Goal: Information Seeking & Learning: Learn about a topic

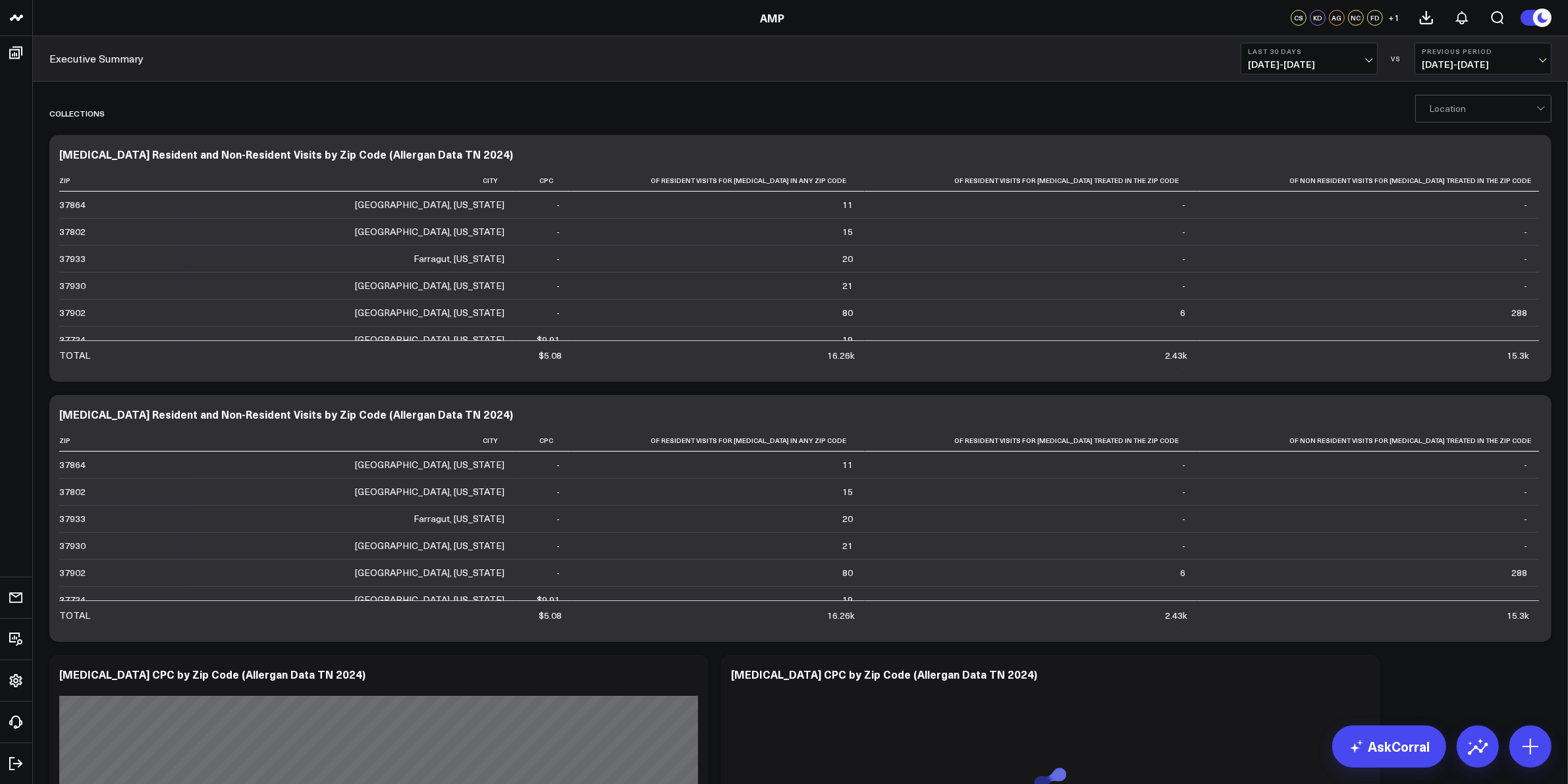
click at [1527, 21] on button at bounding box center [1536, 17] width 31 height 17
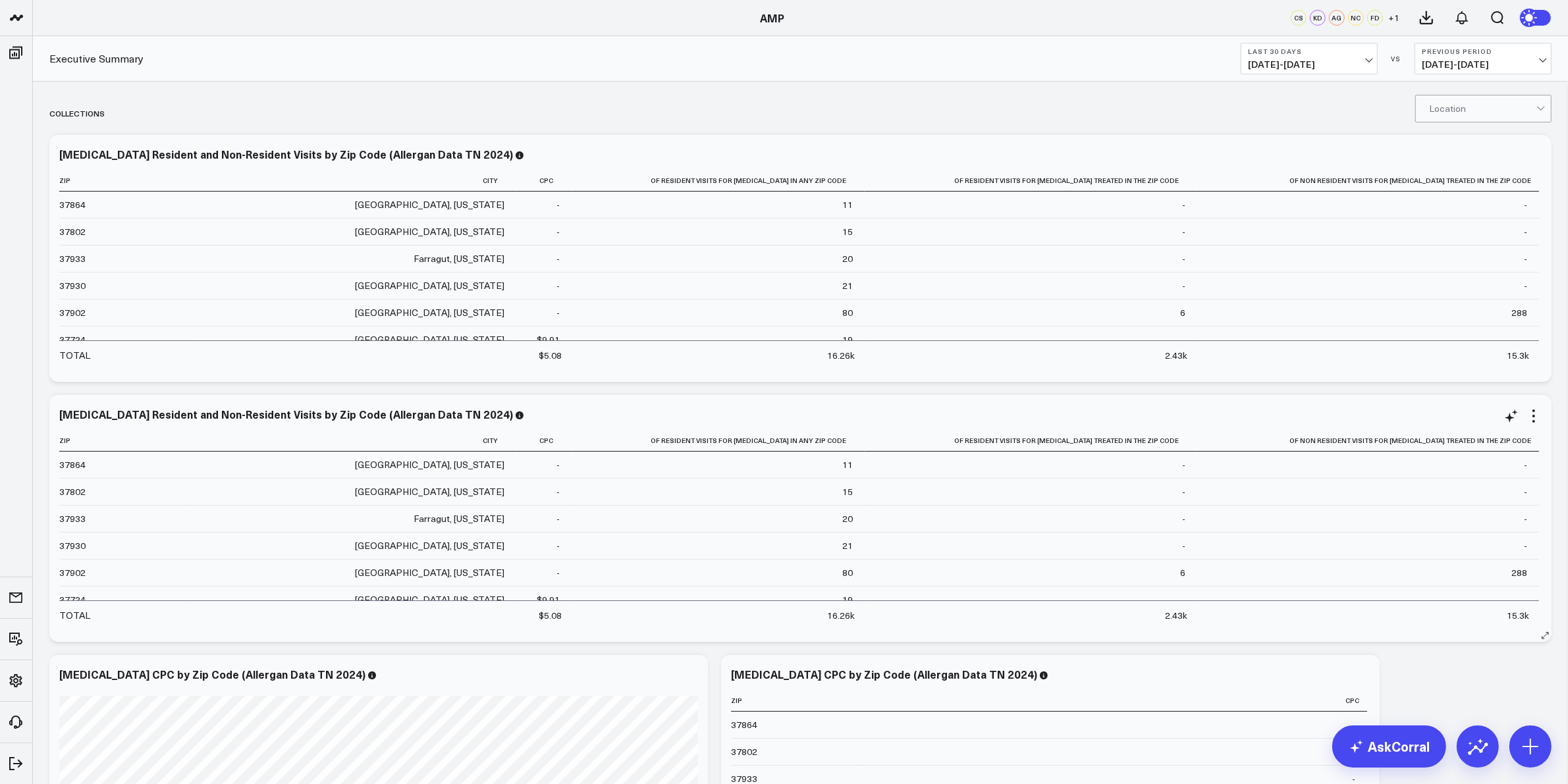
scroll to position [329, 0]
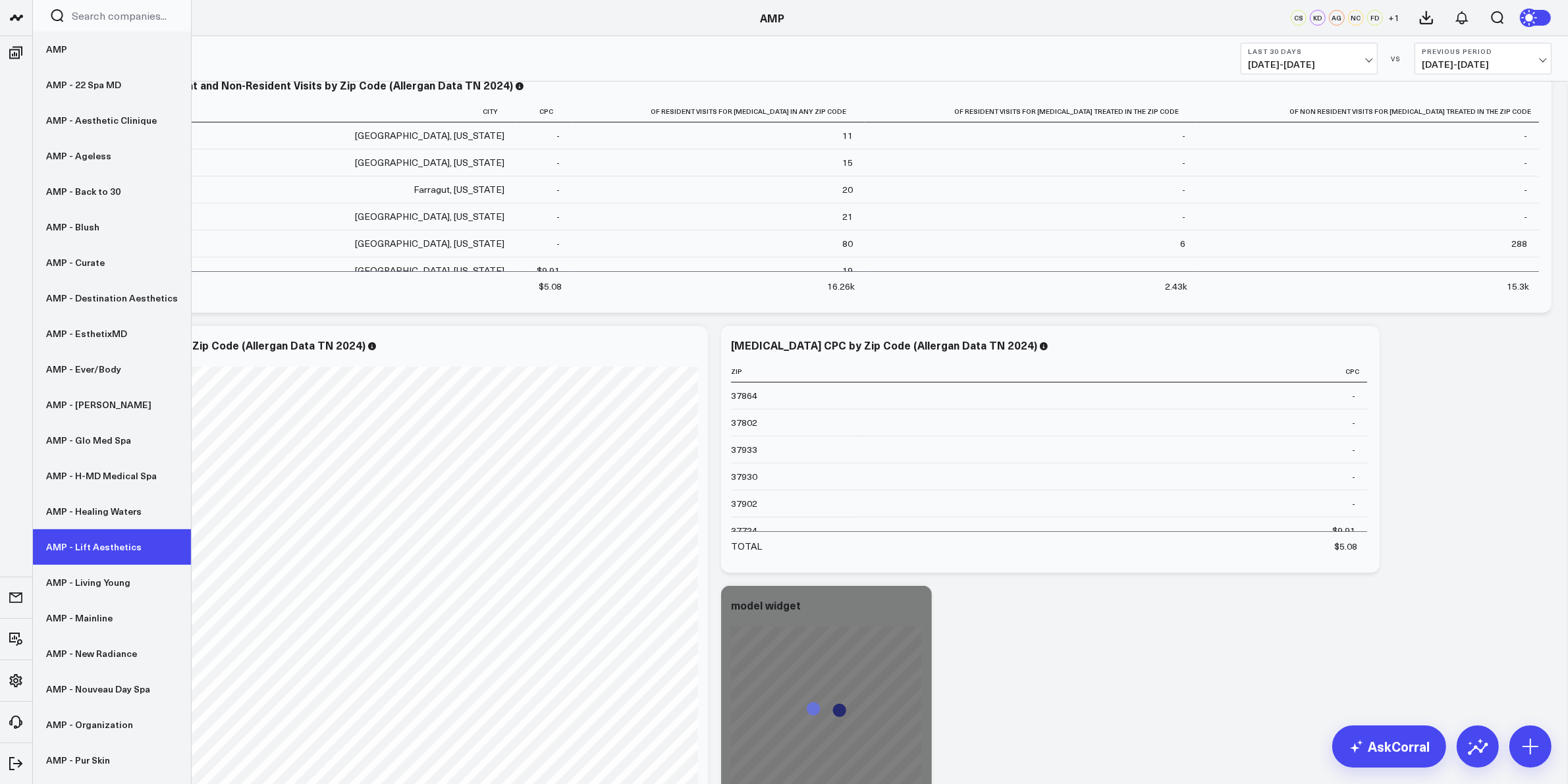
drag, startPoint x: 80, startPoint y: 738, endPoint x: 160, endPoint y: 563, distance: 192.4
click at [80, 738] on link "AMP - Organization" at bounding box center [112, 725] width 158 height 35
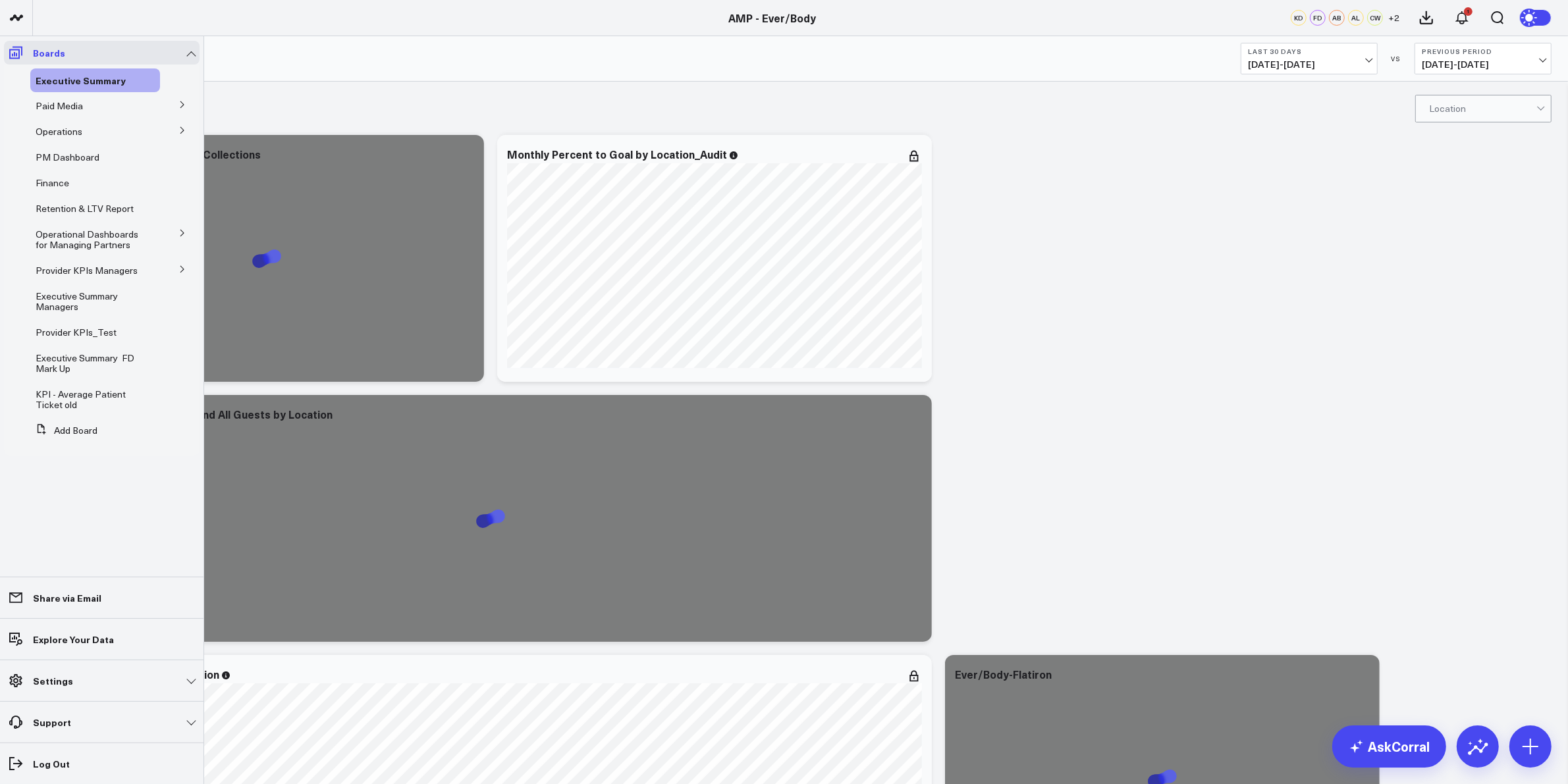
click at [17, 48] on icon at bounding box center [16, 53] width 16 height 16
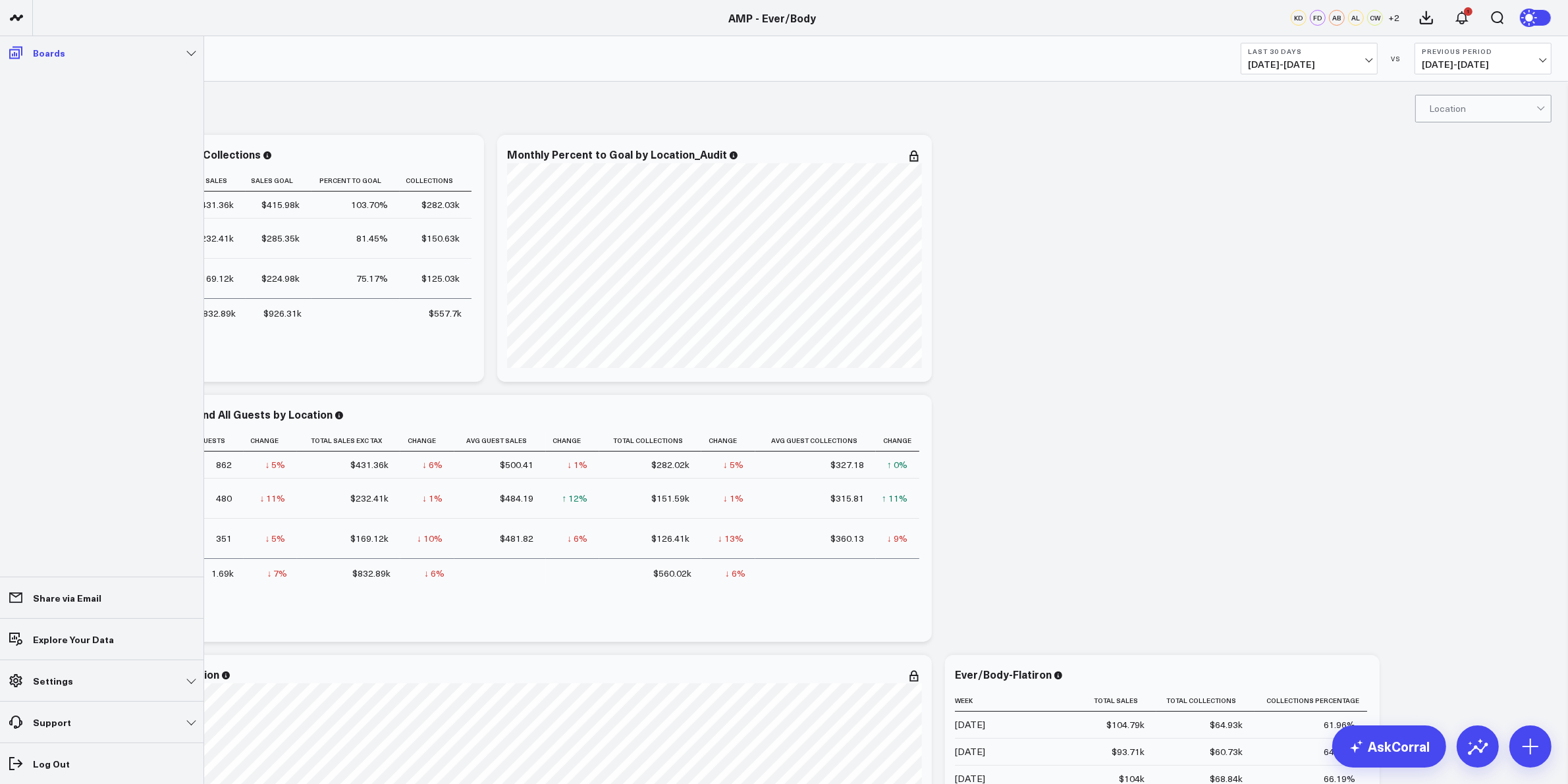
click at [11, 50] on icon at bounding box center [15, 53] width 13 height 13
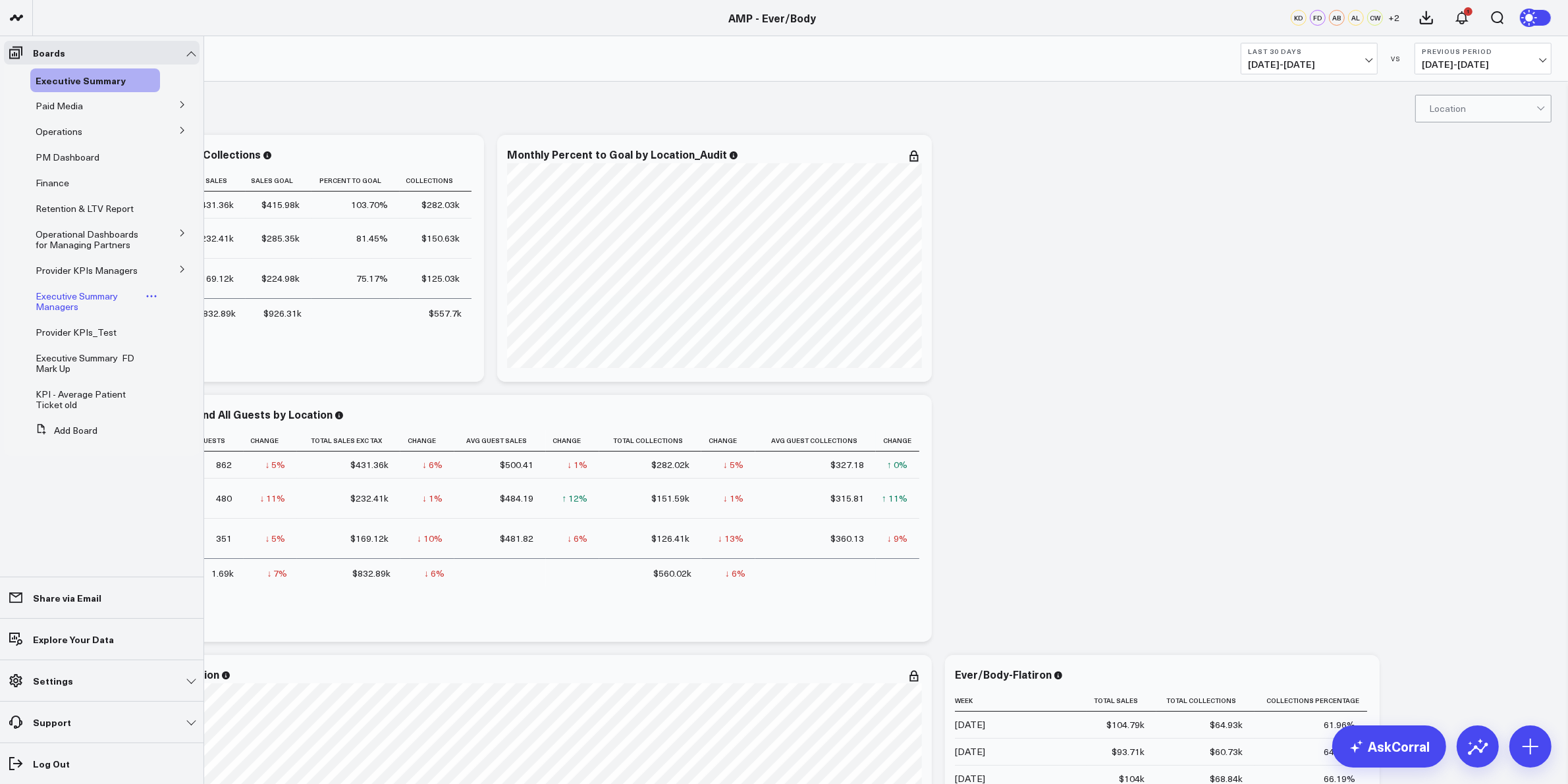
click at [67, 293] on span "Executive Summary Managers" at bounding box center [77, 301] width 83 height 23
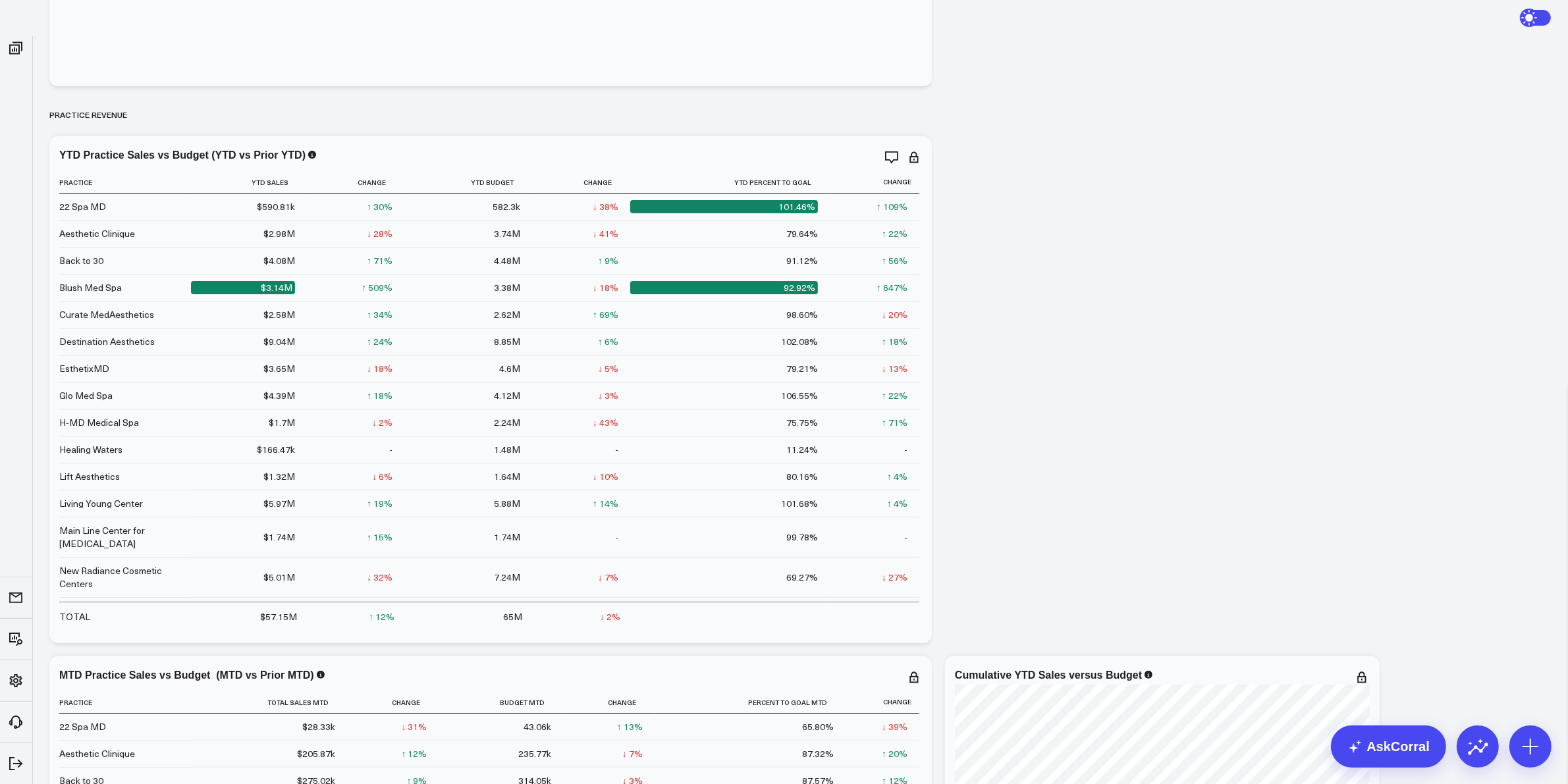
scroll to position [247, 0]
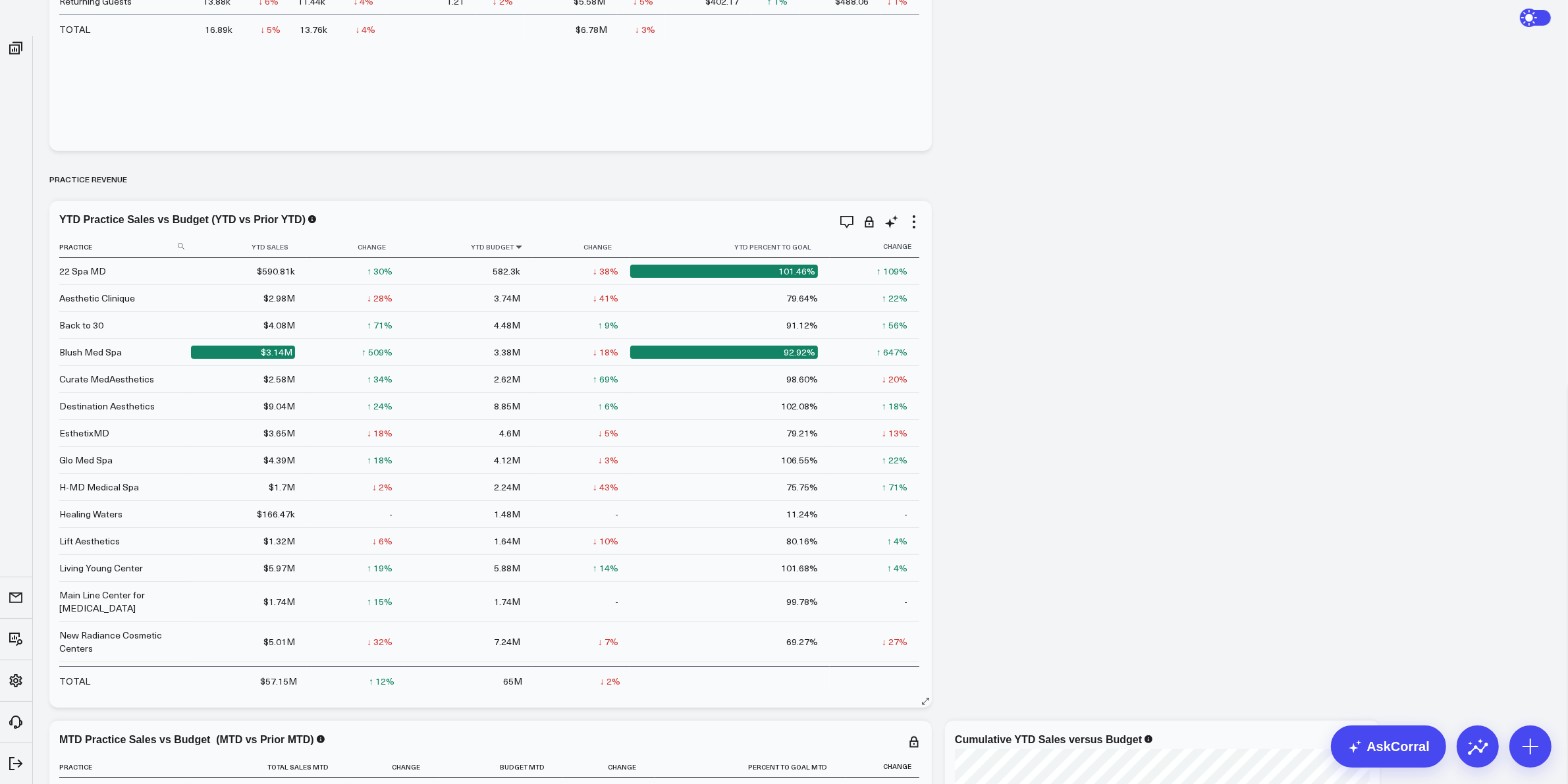
click at [516, 245] on icon at bounding box center [519, 247] width 11 height 8
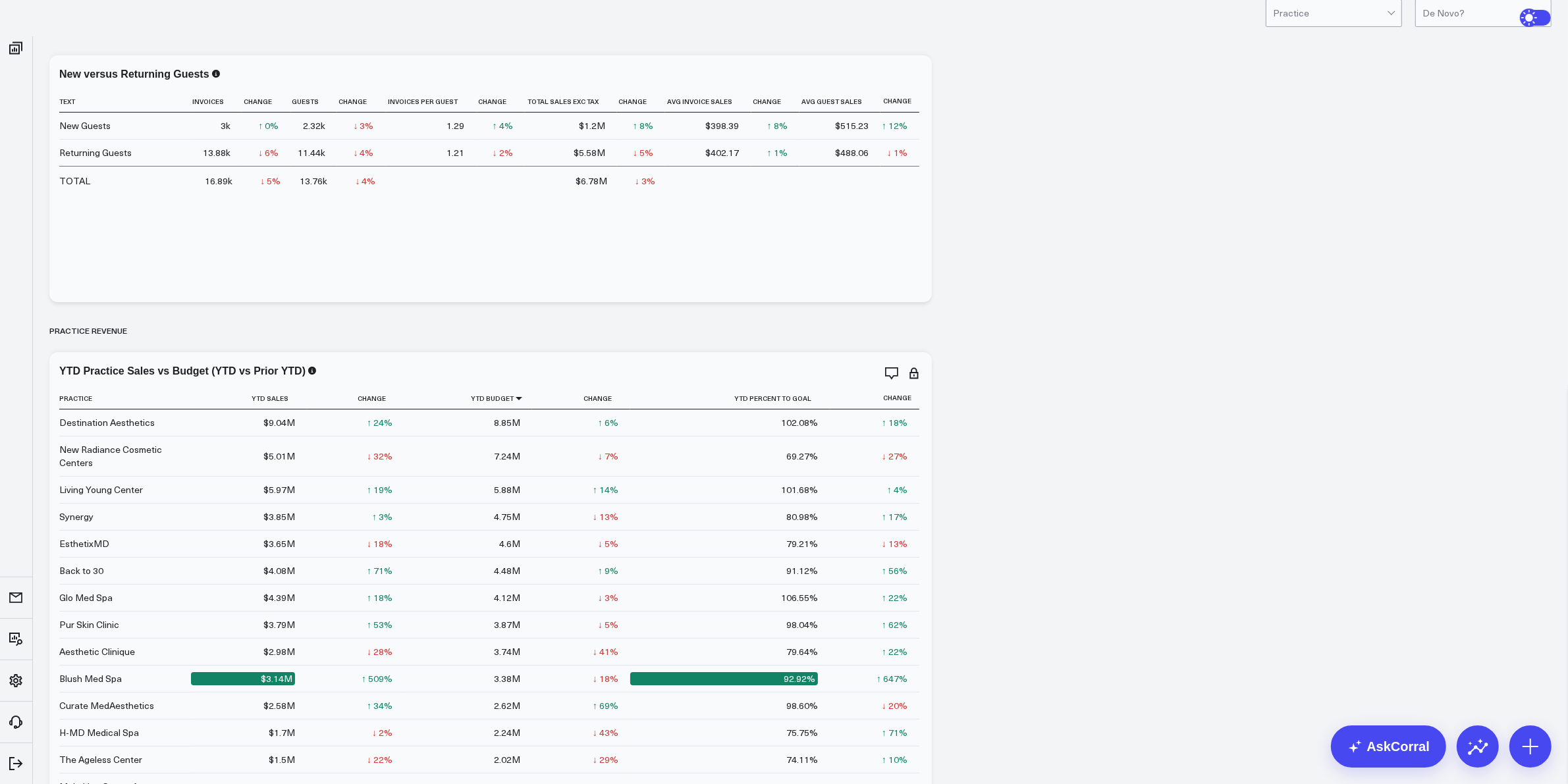
scroll to position [0, 0]
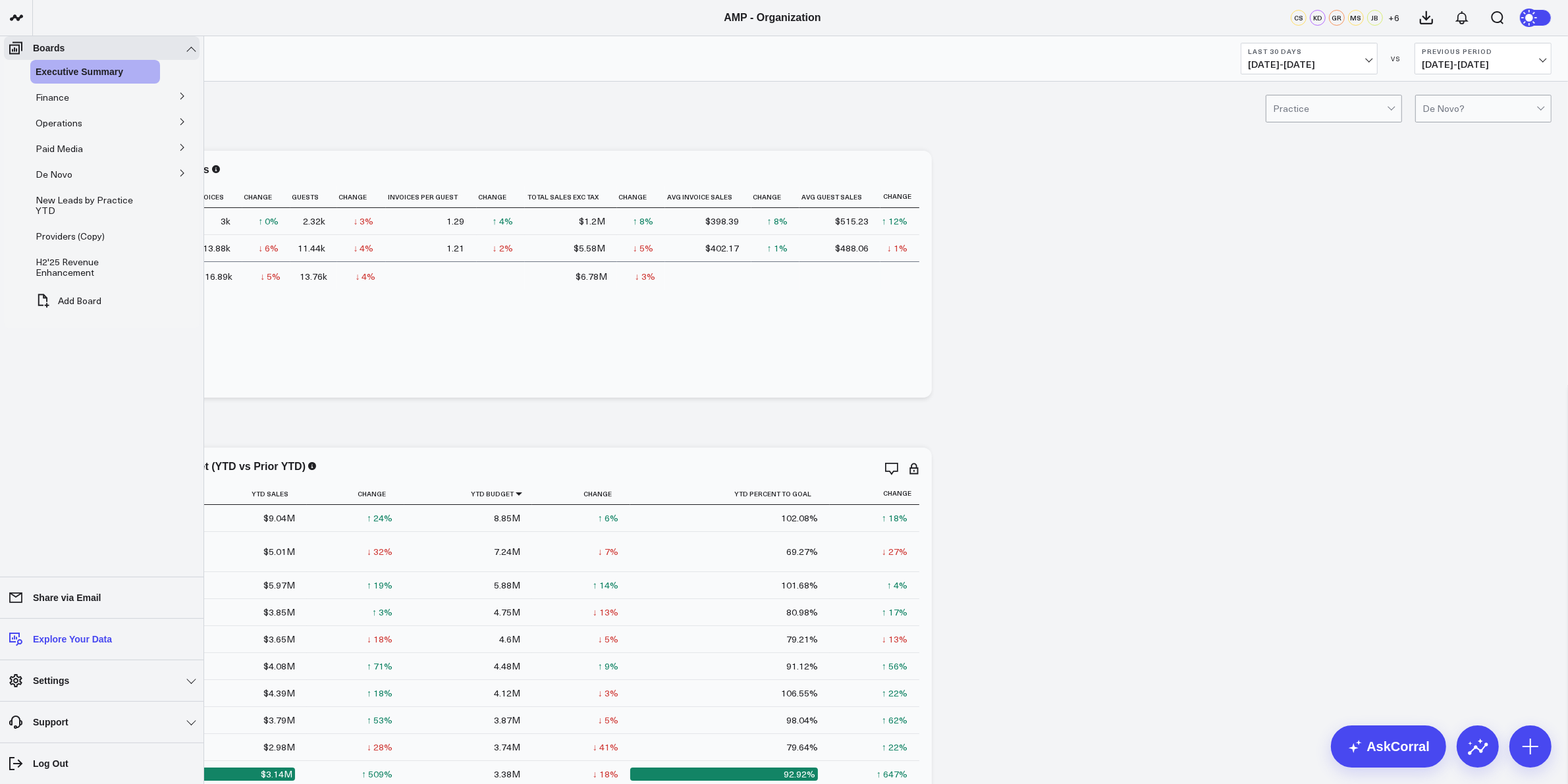
click at [55, 638] on p "Explore Your Data" at bounding box center [73, 640] width 79 height 11
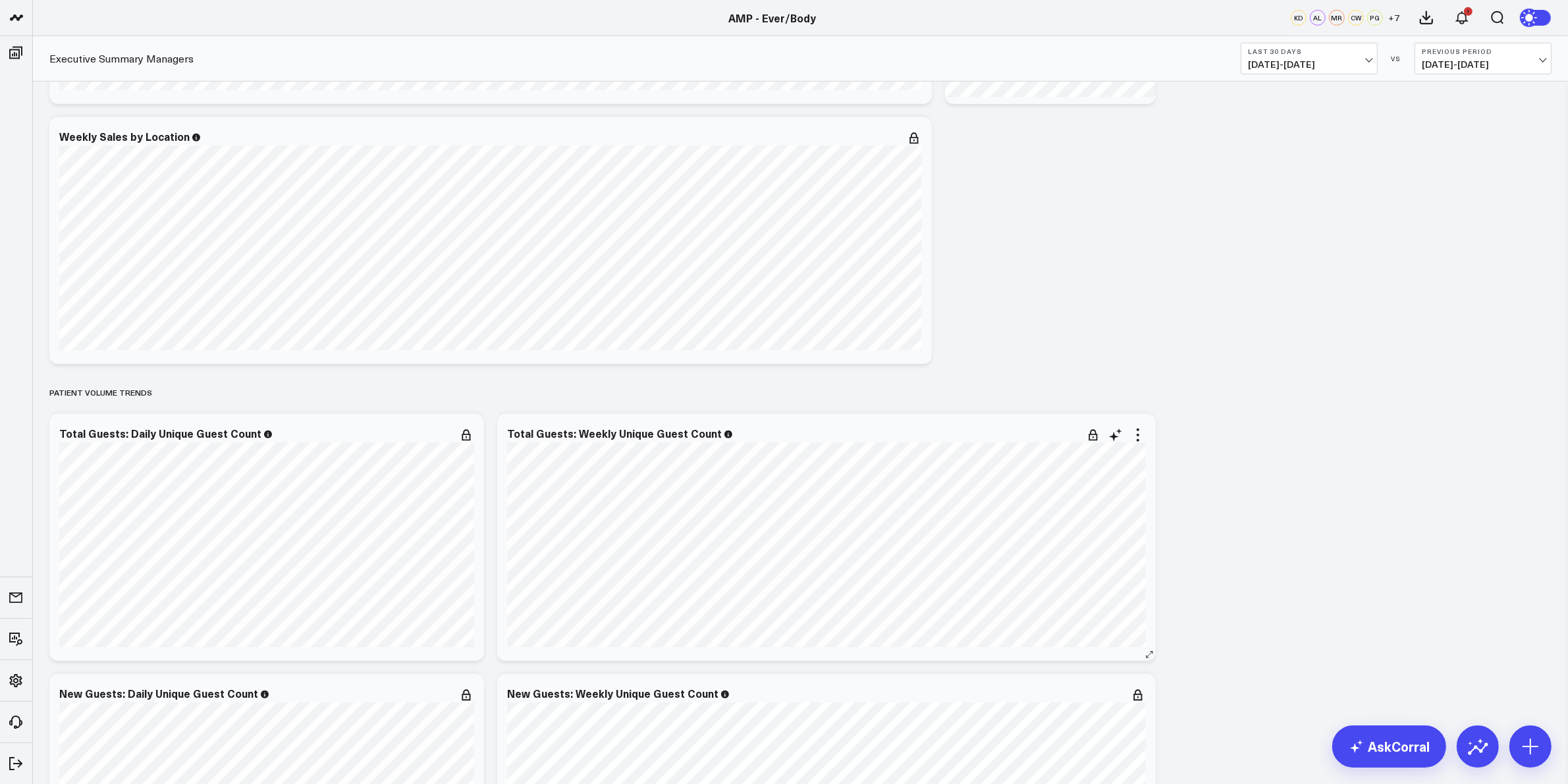
scroll to position [823, 0]
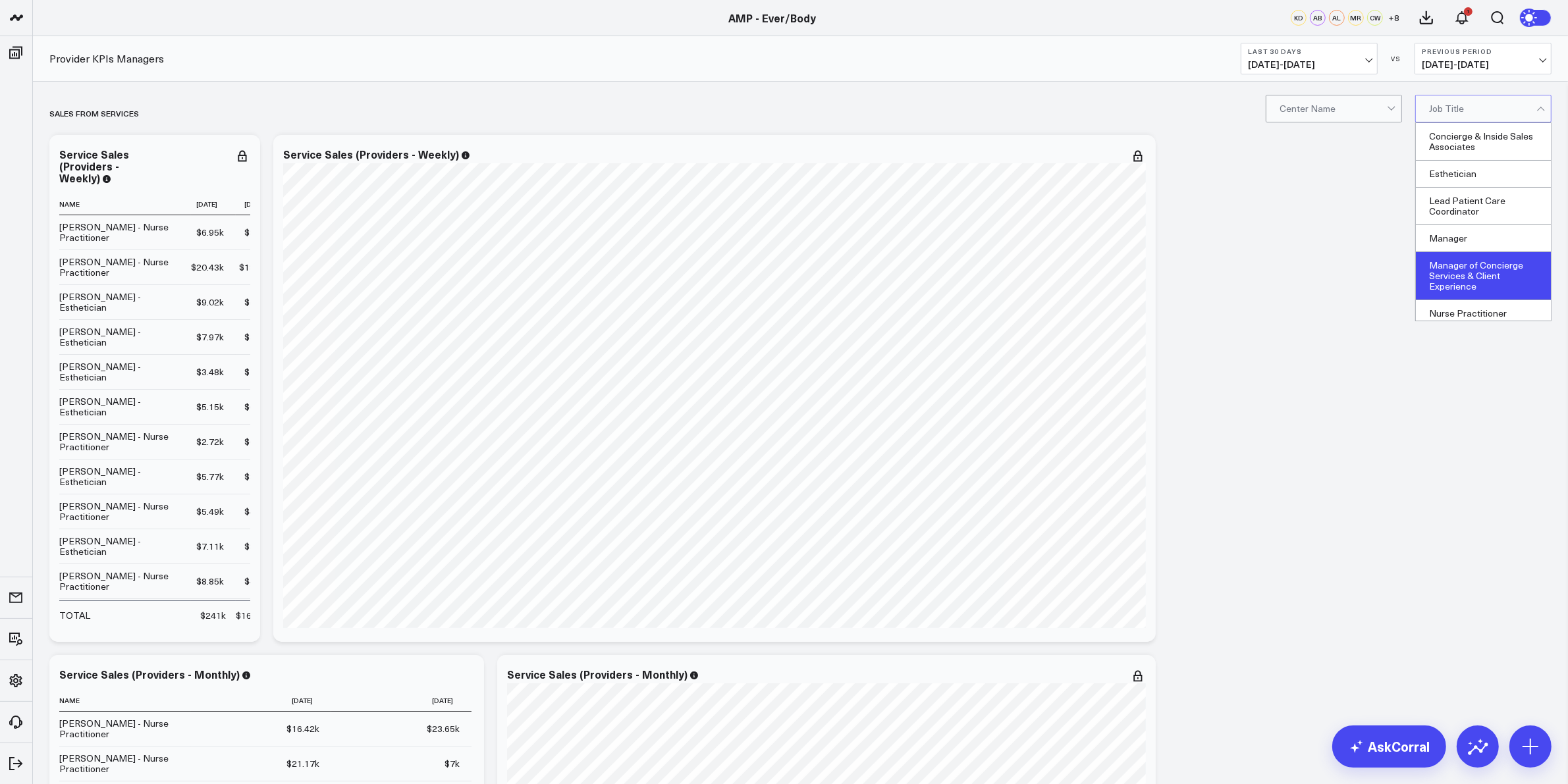
scroll to position [87, 0]
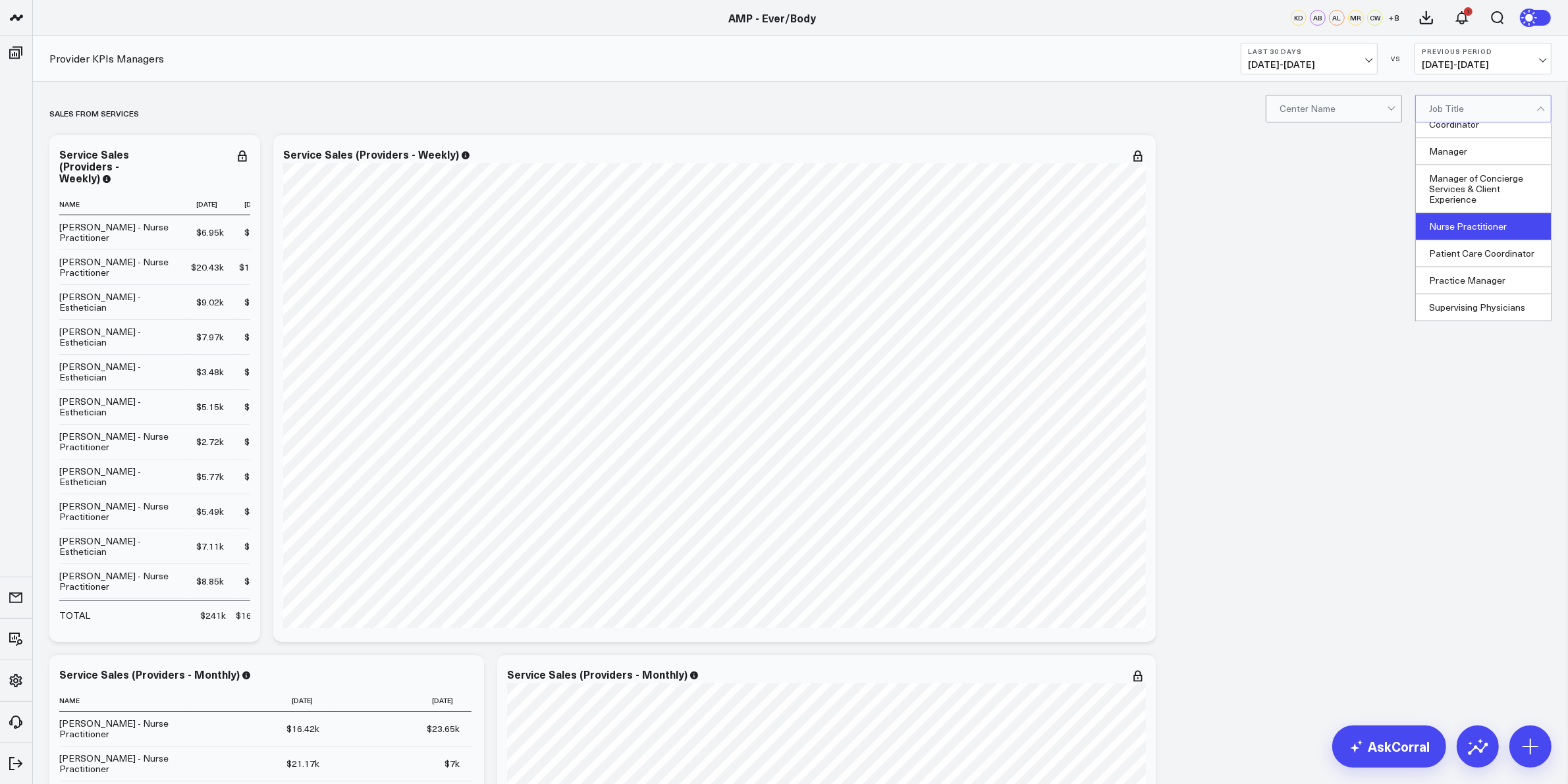
click at [1476, 227] on div "Nurse Practitioner" at bounding box center [1483, 226] width 135 height 27
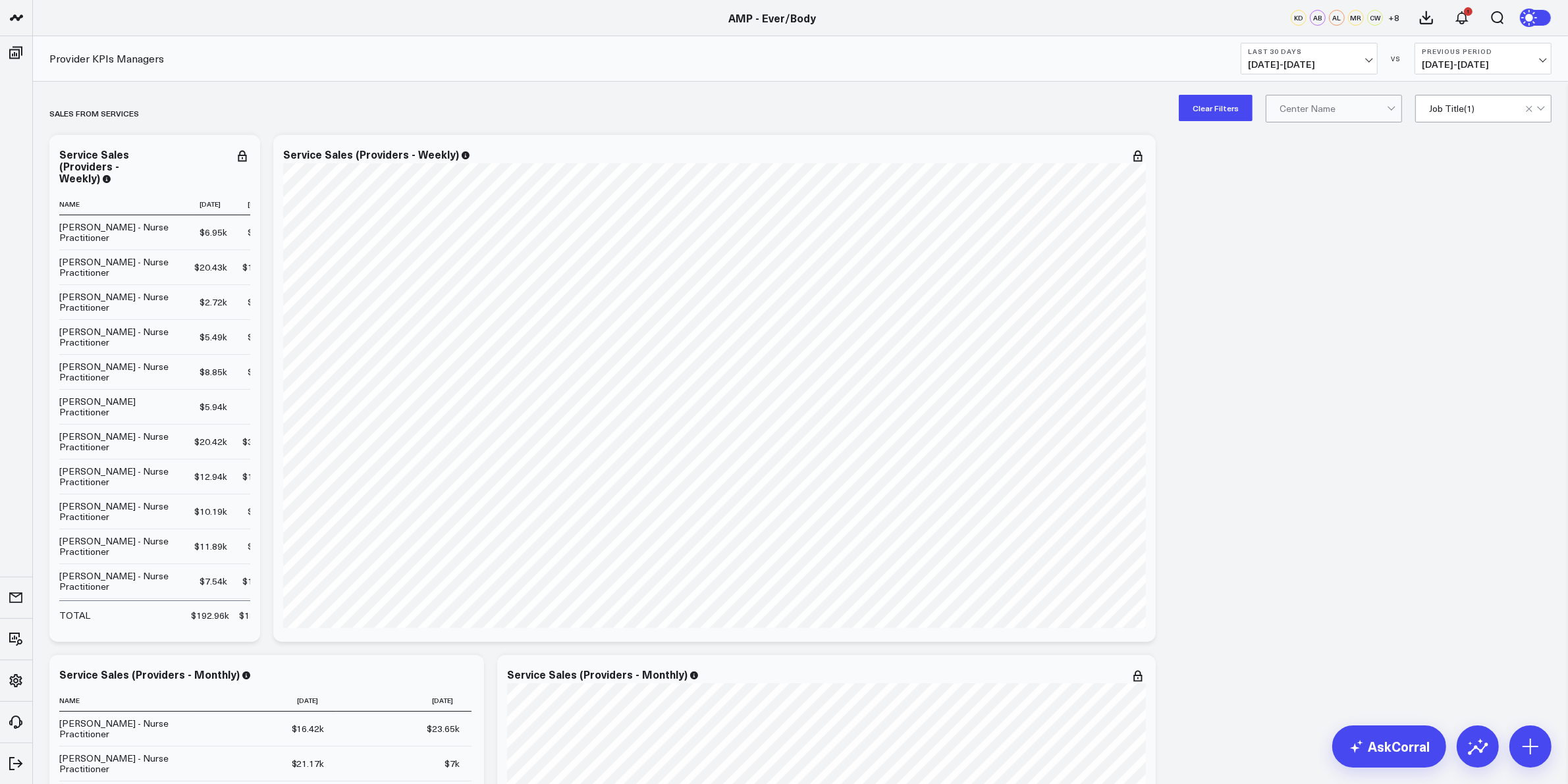
click at [1330, 135] on div "Ever/Body-Flatiron" at bounding box center [1333, 136] width 135 height 27
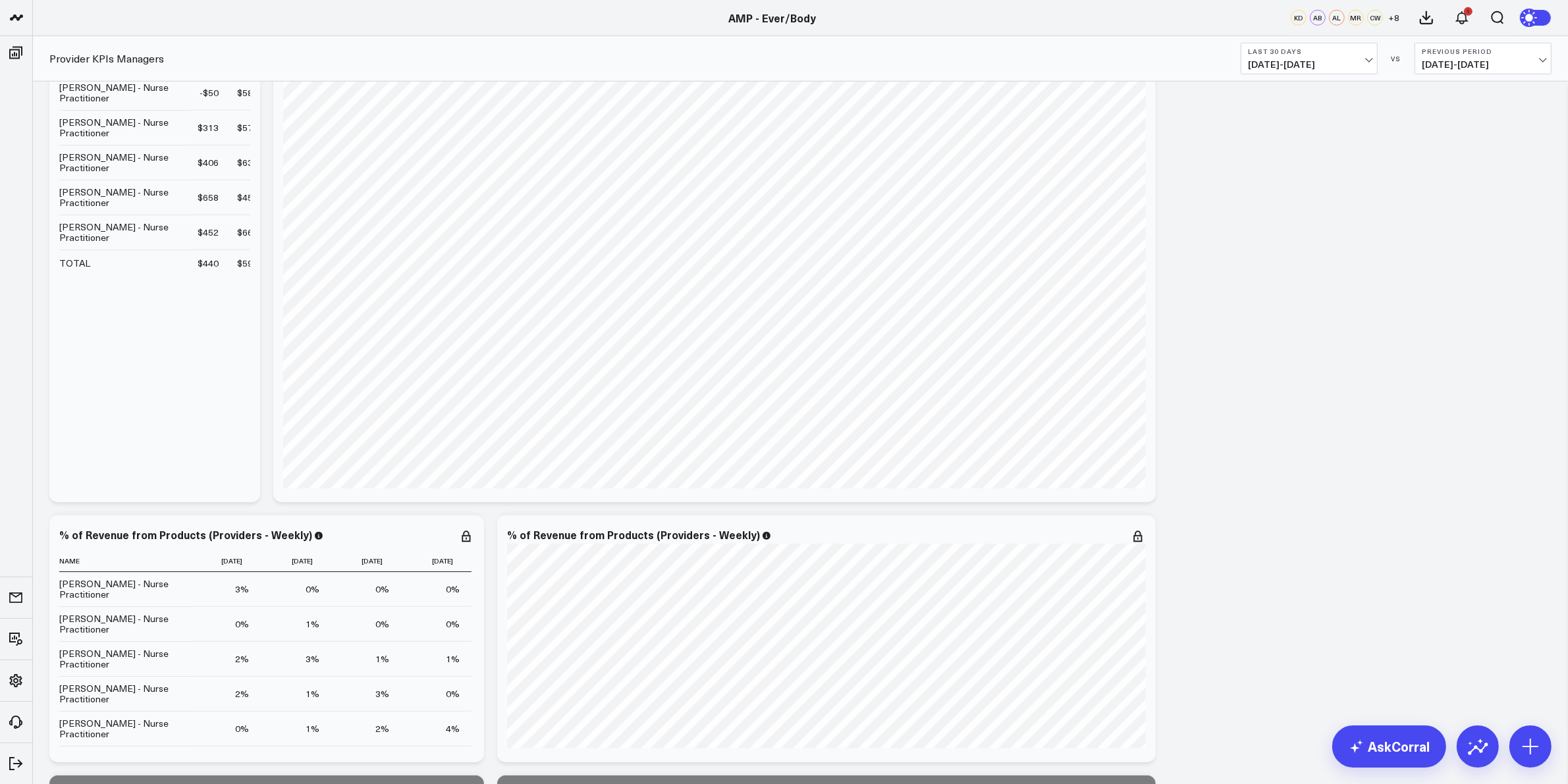
scroll to position [1235, 0]
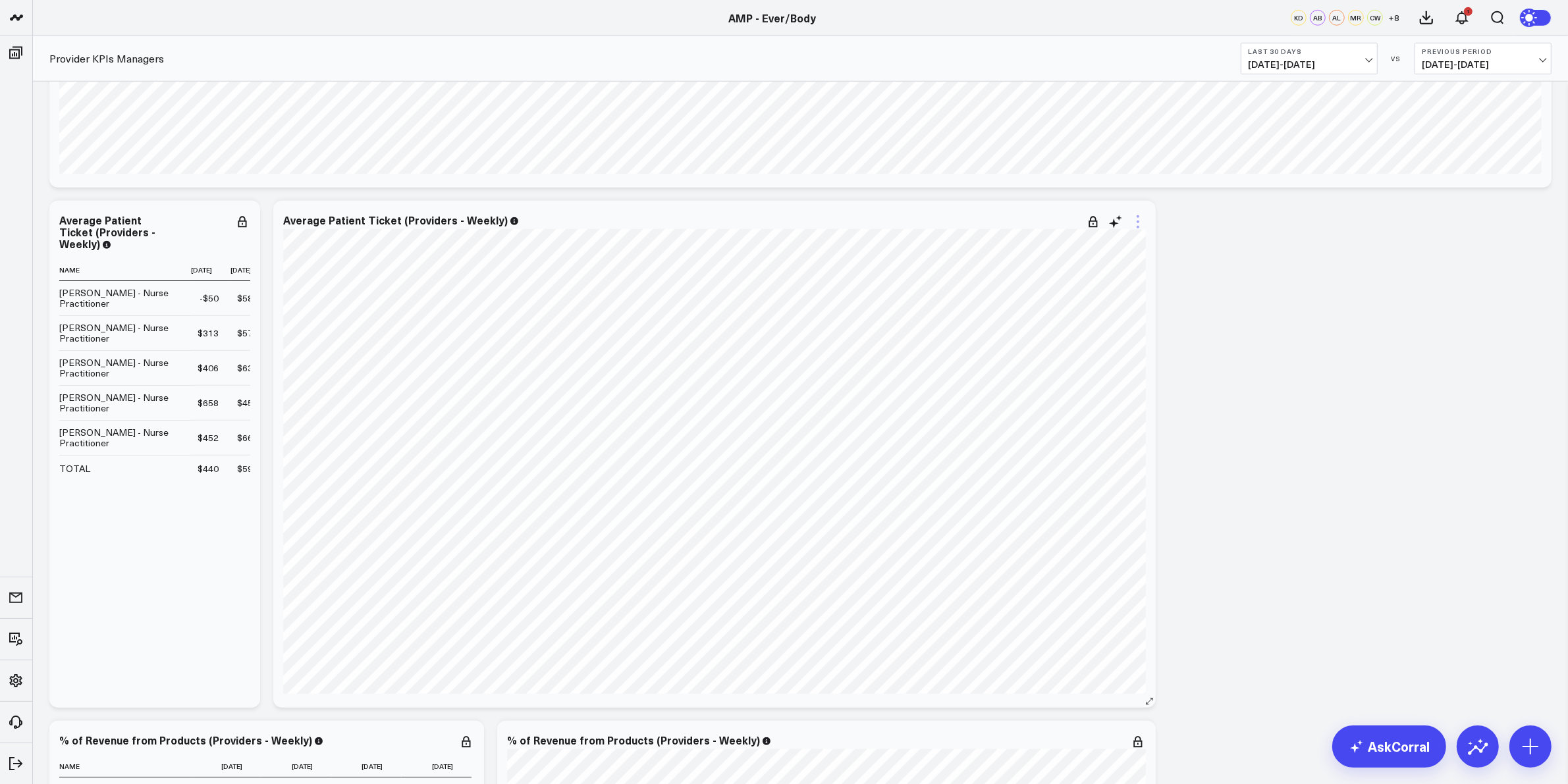
click at [1140, 227] on icon at bounding box center [1138, 222] width 16 height 16
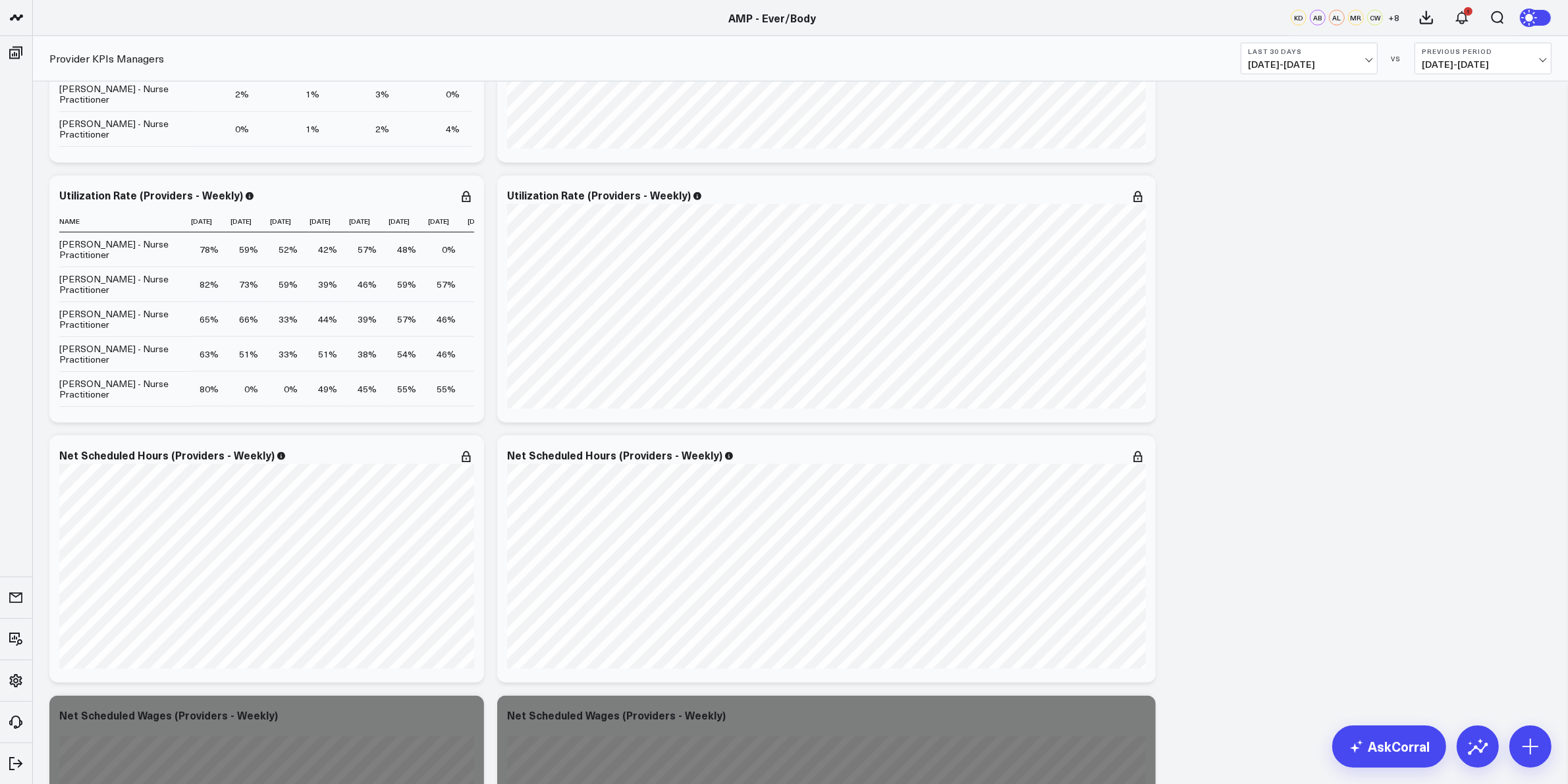
scroll to position [2058, 0]
